Goal: Task Accomplishment & Management: Use online tool/utility

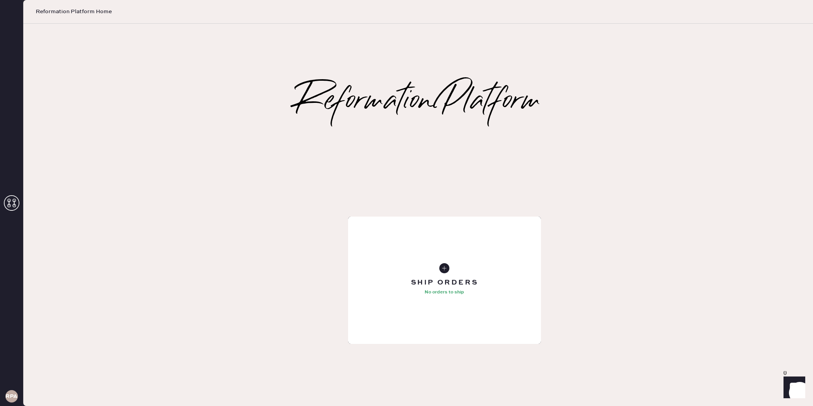
click at [348, 217] on div "Tailoring Order" at bounding box center [444, 280] width 193 height 127
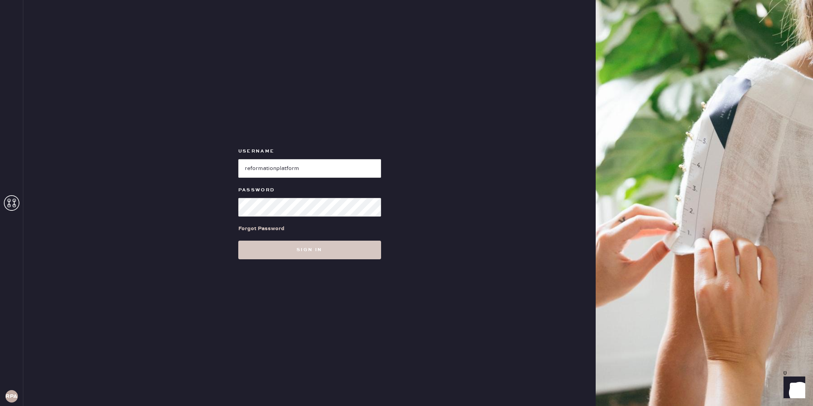
click at [183, 187] on div "Username Password Forgot Password Sign in" at bounding box center [309, 203] width 573 height 406
click at [339, 252] on button "Sign in" at bounding box center [309, 250] width 143 height 19
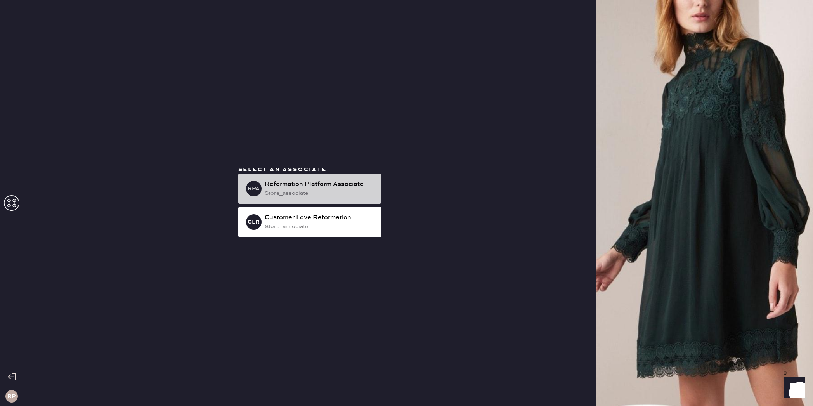
click at [345, 180] on div "Reformation Platform Associate" at bounding box center [320, 184] width 110 height 9
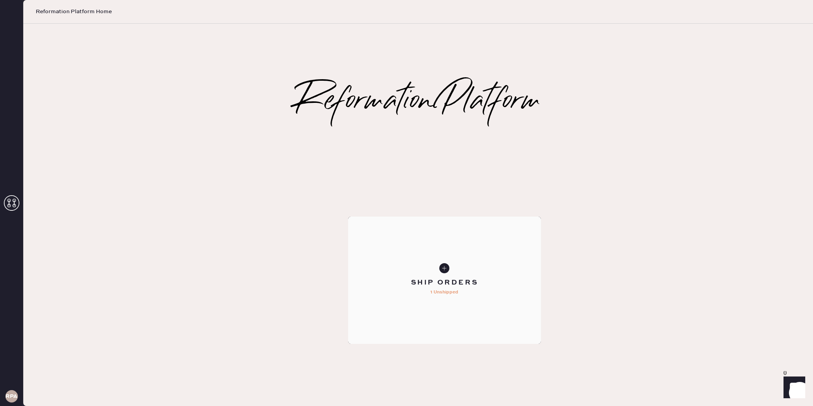
click at [479, 278] on div "Ship Orders" at bounding box center [445, 283] width 68 height 10
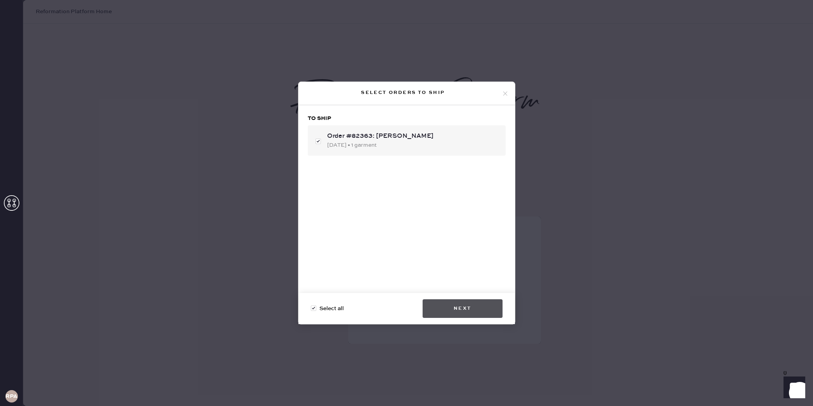
click at [446, 307] on button "Next" at bounding box center [463, 308] width 80 height 19
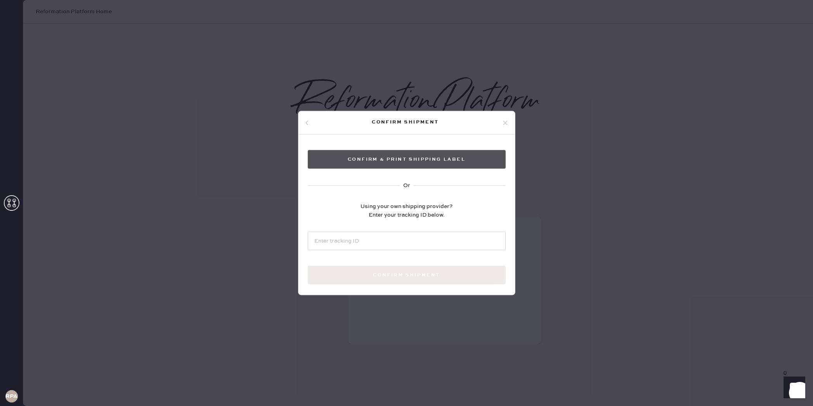
click at [437, 167] on button "Confirm & Print shipping label" at bounding box center [407, 159] width 198 height 19
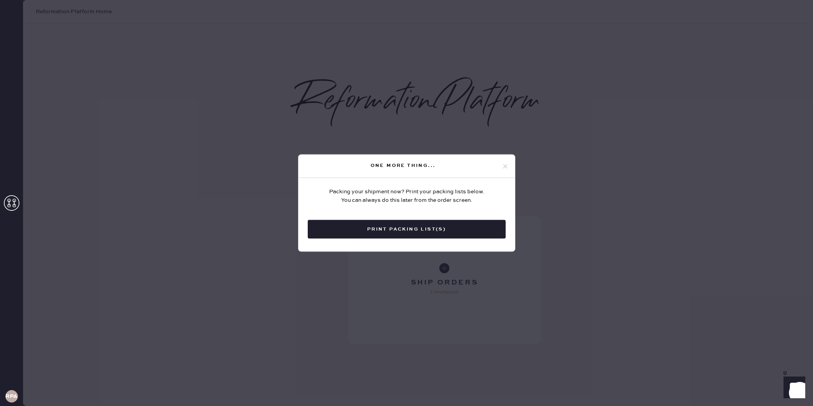
click at [439, 228] on button "Print Packing List(s)" at bounding box center [407, 229] width 198 height 19
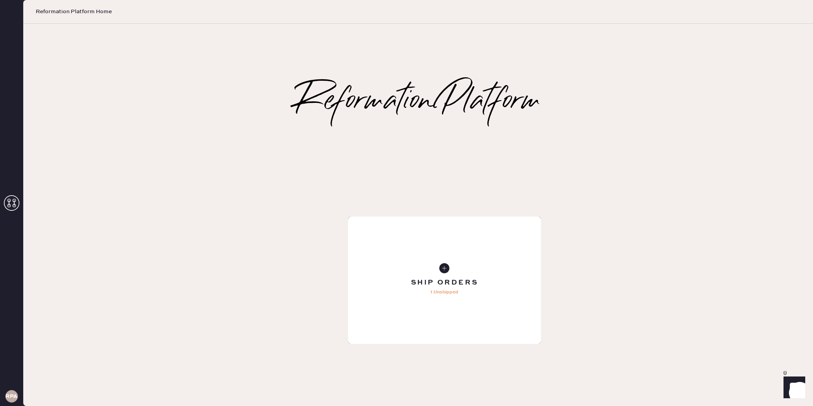
click at [485, 291] on div "Order History" at bounding box center [444, 286] width 81 height 10
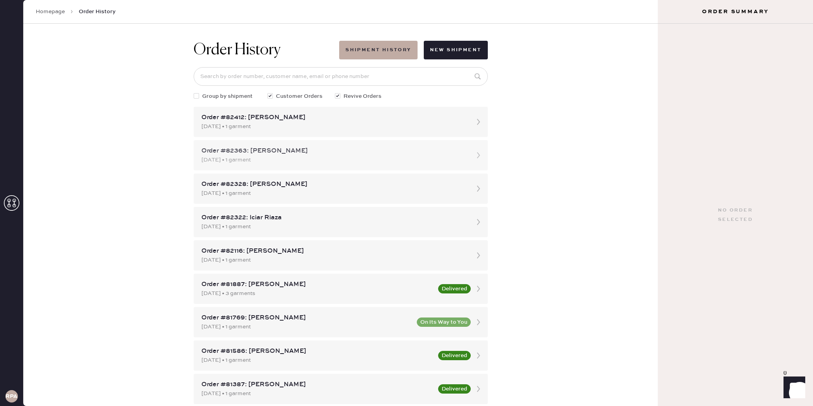
click at [306, 156] on div "[DATE] • 1 garment" at bounding box center [334, 160] width 265 height 9
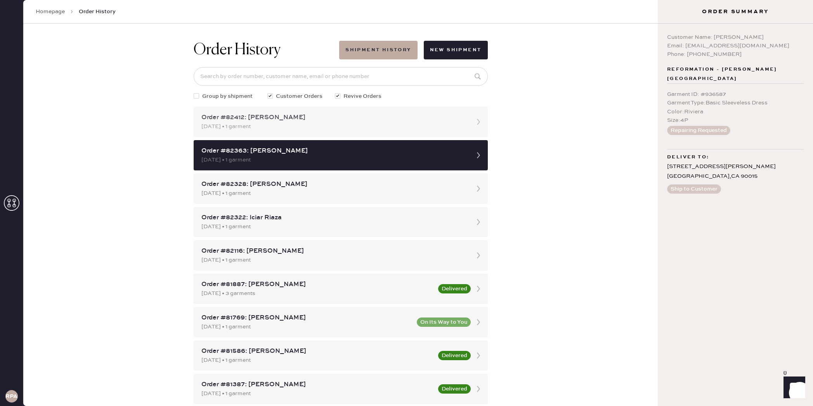
click at [320, 131] on div "Order #82412: [PERSON_NAME] [DATE] • 1 garment" at bounding box center [341, 122] width 294 height 30
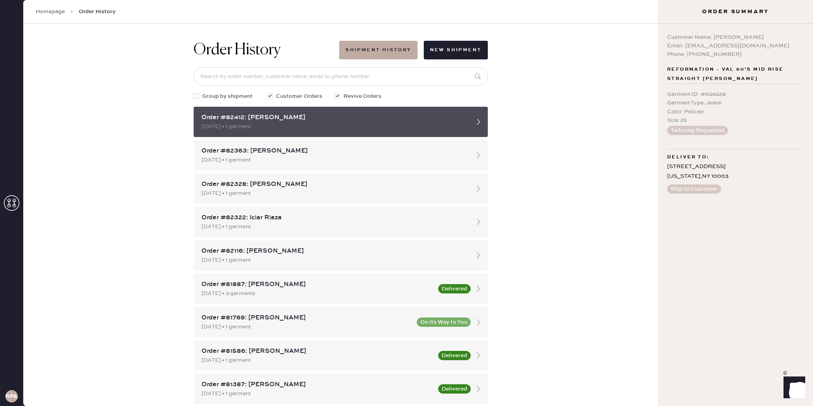
click at [486, 126] on icon at bounding box center [479, 122] width 16 height 16
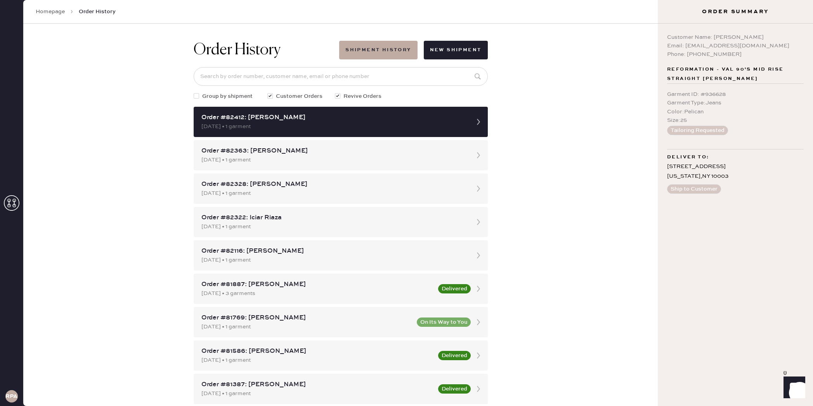
click at [46, 12] on link "Homepage" at bounding box center [50, 12] width 29 height 8
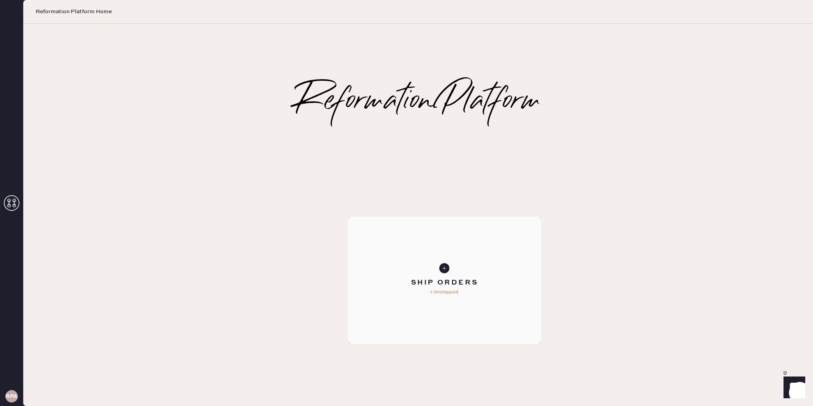
click at [479, 278] on div "Ship Orders" at bounding box center [445, 283] width 68 height 10
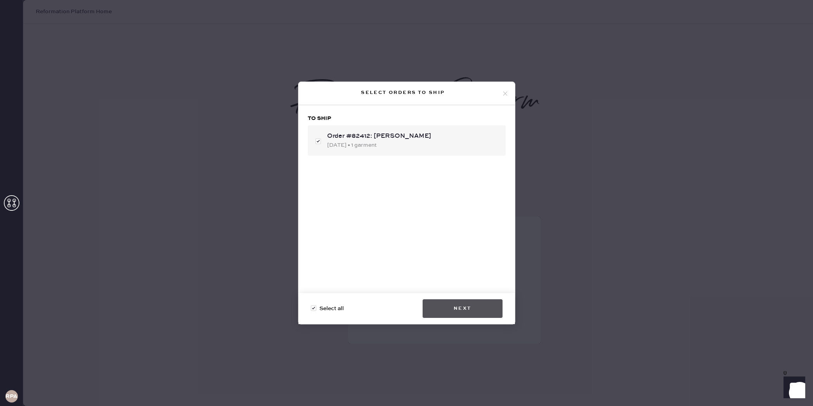
click at [467, 309] on button "Next" at bounding box center [463, 308] width 80 height 19
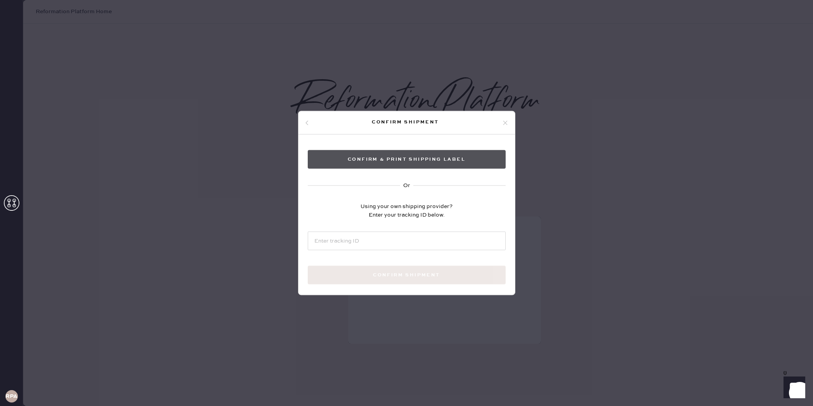
click at [480, 163] on button "Confirm & Print shipping label" at bounding box center [407, 159] width 198 height 19
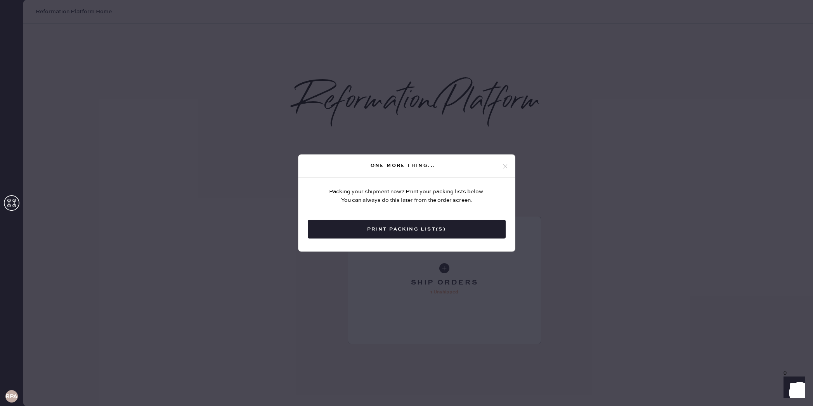
click at [448, 229] on button "Print Packing List(s)" at bounding box center [407, 229] width 198 height 19
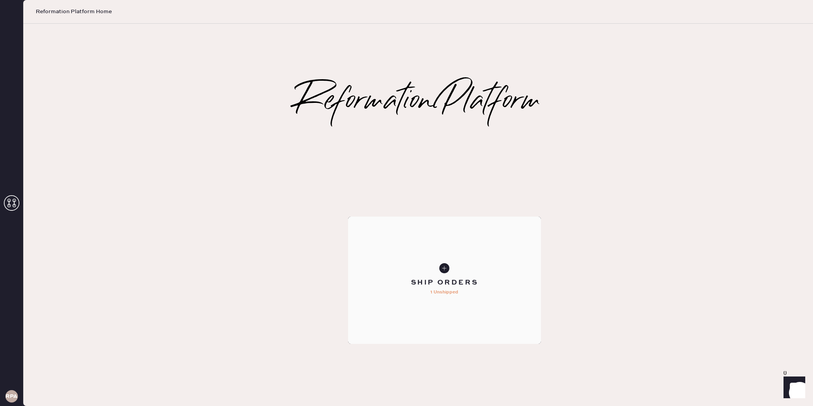
click at [541, 226] on div "Ship Orders 1 Unshipped" at bounding box center [444, 280] width 193 height 127
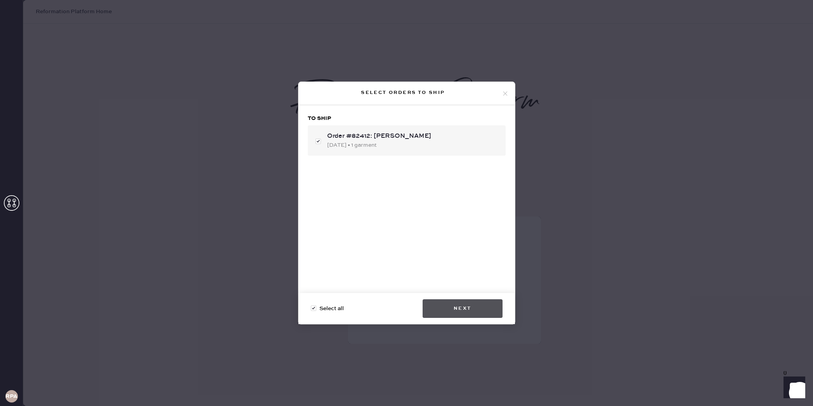
click at [466, 313] on button "Next" at bounding box center [463, 308] width 80 height 19
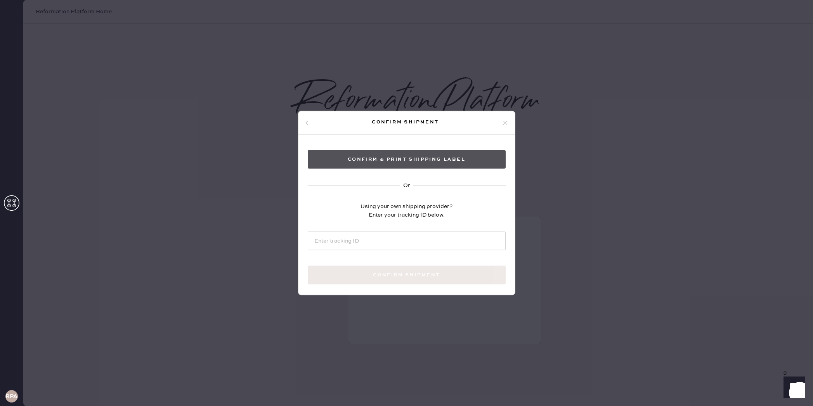
click at [464, 161] on button "Confirm & Print shipping label" at bounding box center [407, 159] width 198 height 19
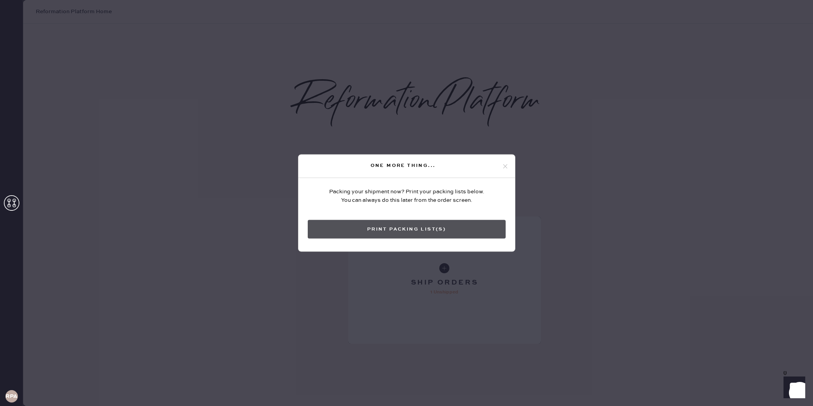
click at [456, 233] on button "Print Packing List(s)" at bounding box center [407, 229] width 198 height 19
